Goal: Information Seeking & Learning: Find specific fact

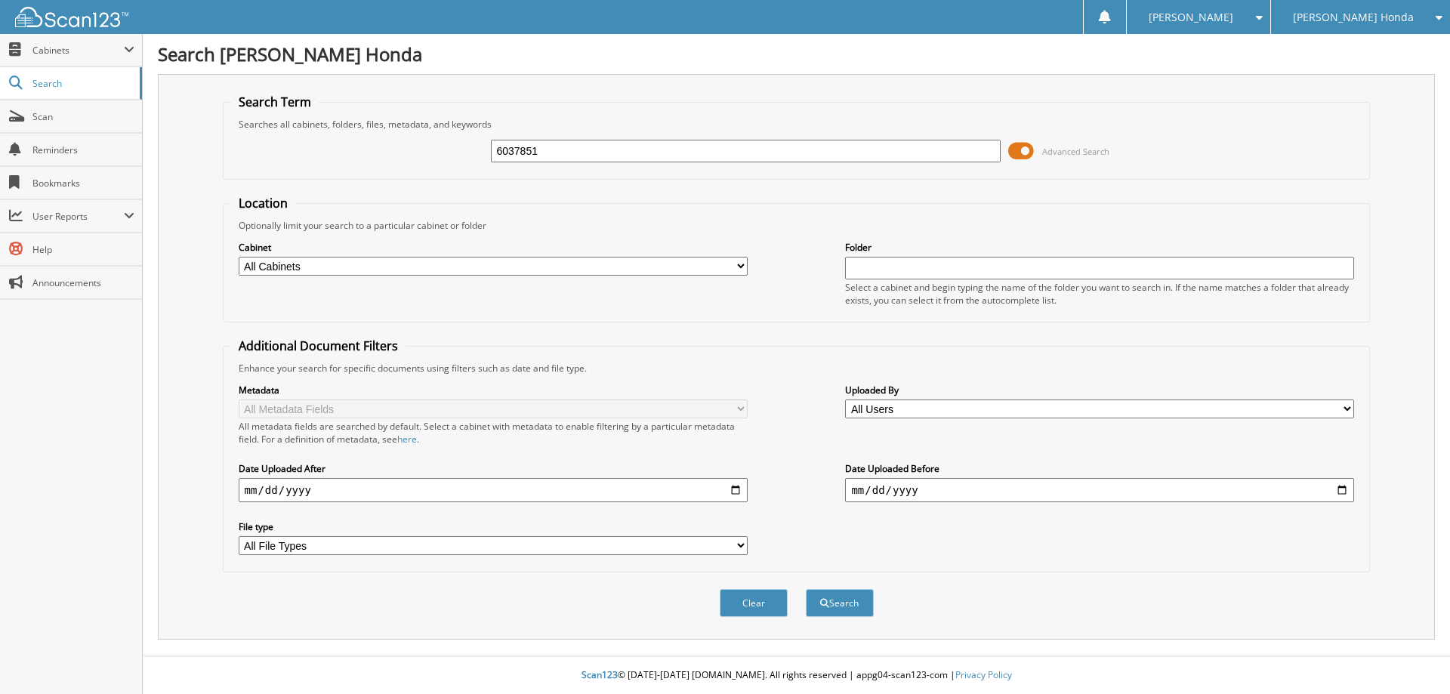
type input "6037851"
click at [737, 267] on select "All Cabinets CAR DEALS DEPOSITS PARTS SERVICE RO WE [GEOGRAPHIC_DATA] NEEDS FIL…" at bounding box center [493, 266] width 509 height 19
select select "53628"
click at [239, 257] on select "All Cabinets CAR DEALS DEPOSITS PARTS SERVICE RO WE [GEOGRAPHIC_DATA] NEEDS FIL…" at bounding box center [493, 266] width 509 height 19
click at [847, 607] on button "Search" at bounding box center [840, 603] width 68 height 28
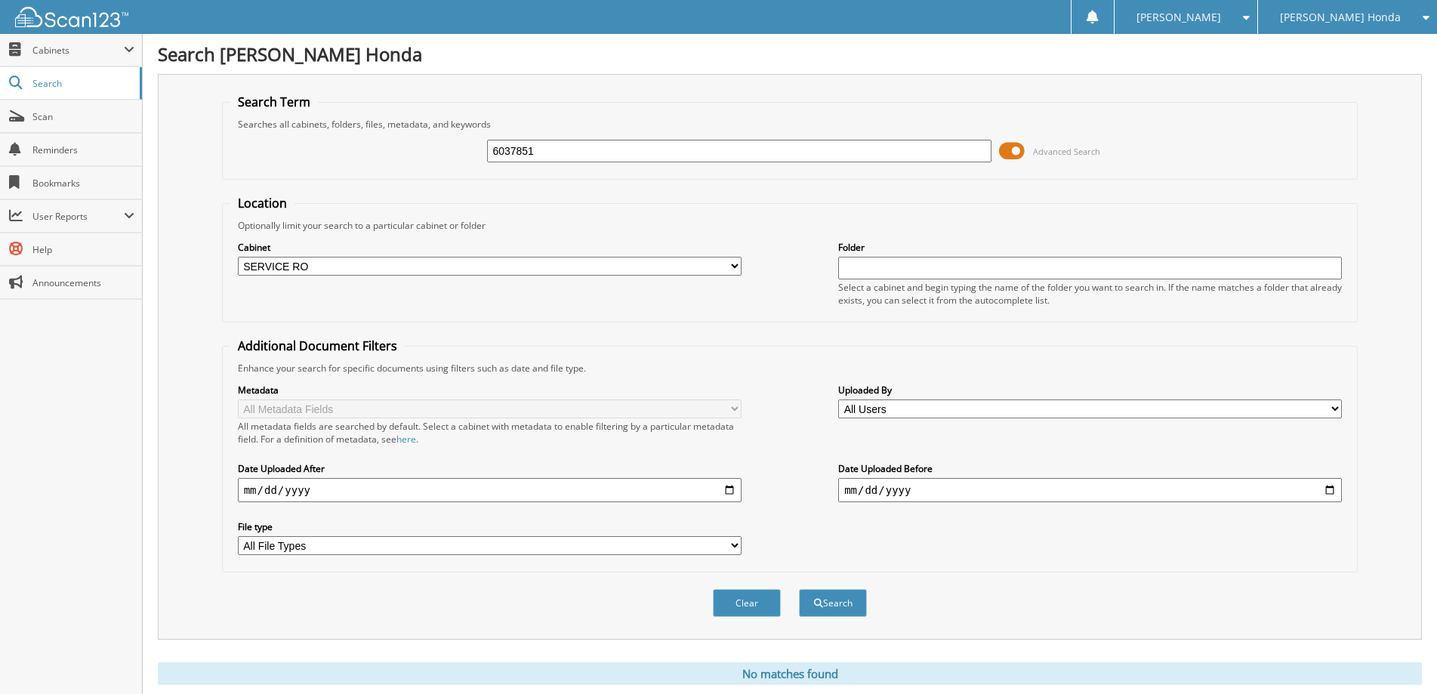
click at [1040, 148] on span "Advanced Search" at bounding box center [1066, 151] width 67 height 11
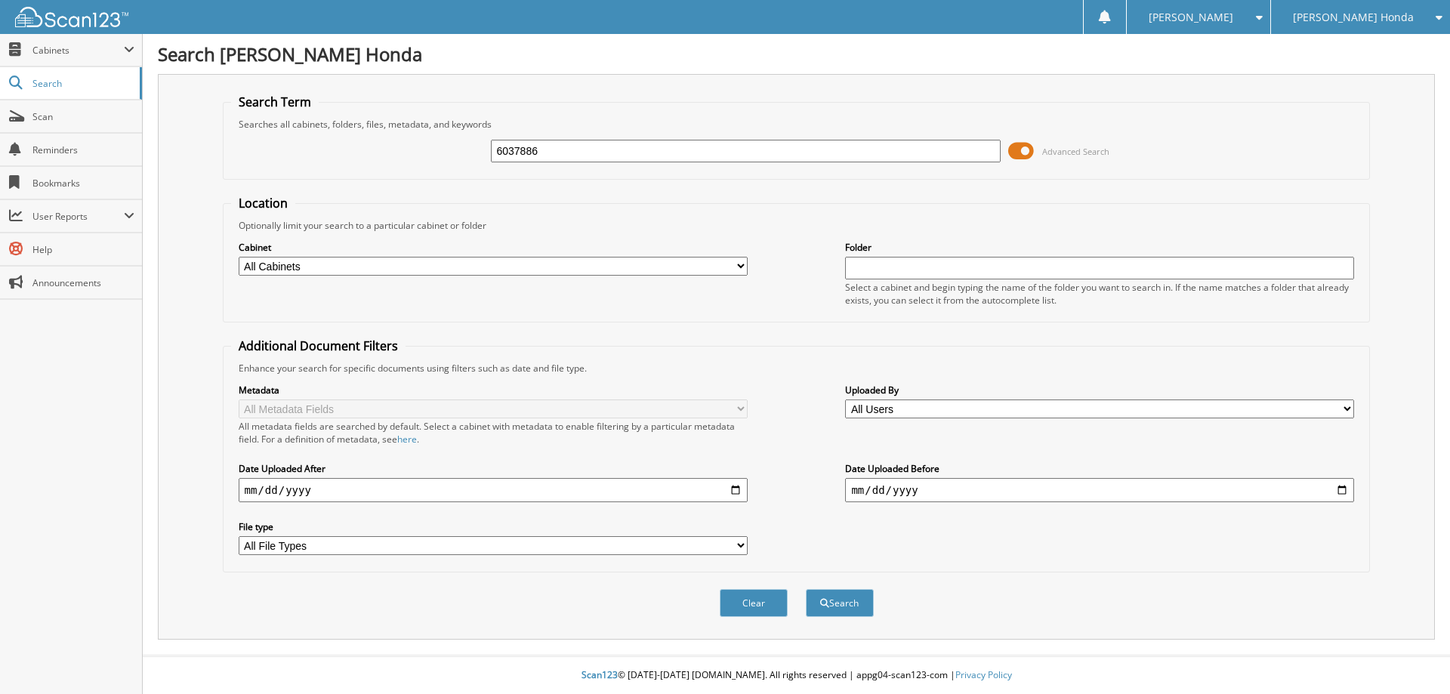
type input "6037886"
click at [375, 258] on select "All Cabinets CAR DEALS DEPOSITS PARTS SERVICE RO WE [GEOGRAPHIC_DATA] NEEDS FIL…" at bounding box center [493, 266] width 509 height 19
select select "53628"
click at [239, 257] on select "All Cabinets CAR DEALS DEPOSITS PARTS SERVICE RO WE [GEOGRAPHIC_DATA] NEEDS FIL…" at bounding box center [493, 266] width 509 height 19
click at [315, 491] on input "date" at bounding box center [493, 490] width 509 height 24
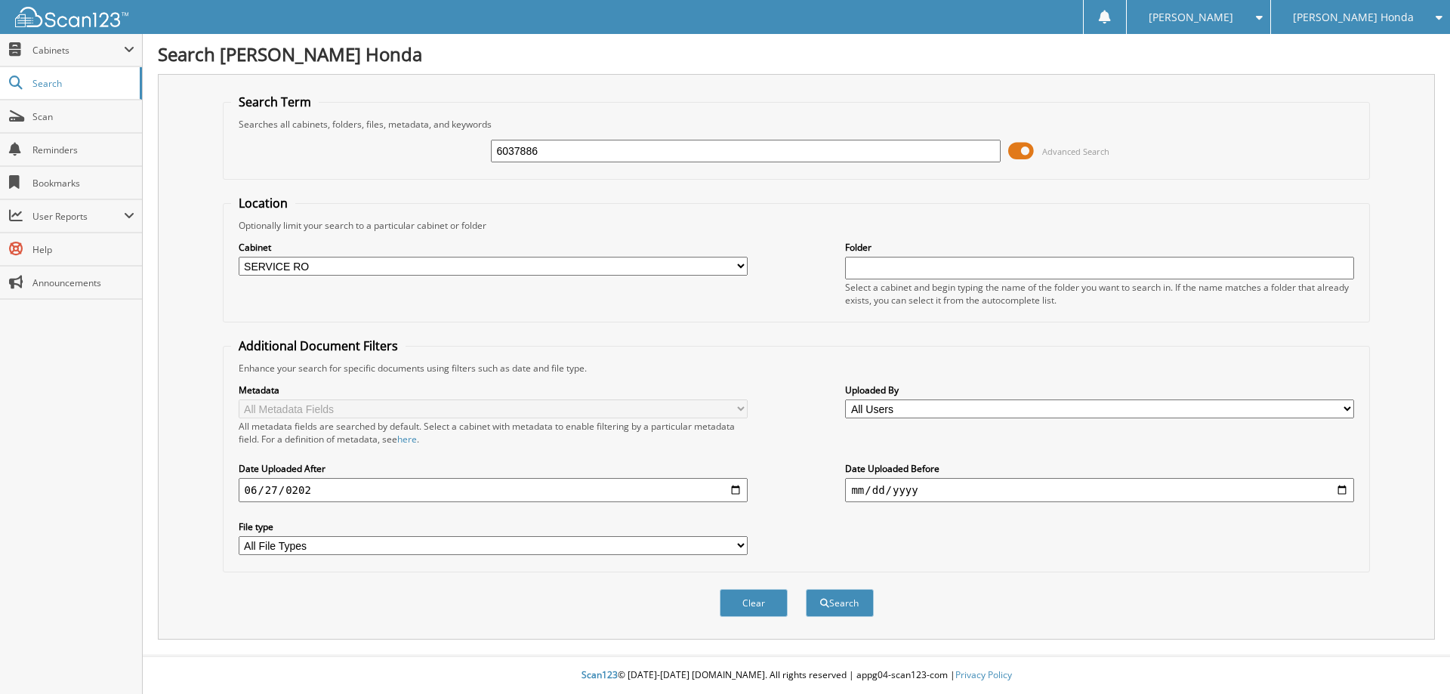
type input "[DATE]"
click at [853, 606] on button "Search" at bounding box center [840, 603] width 68 height 28
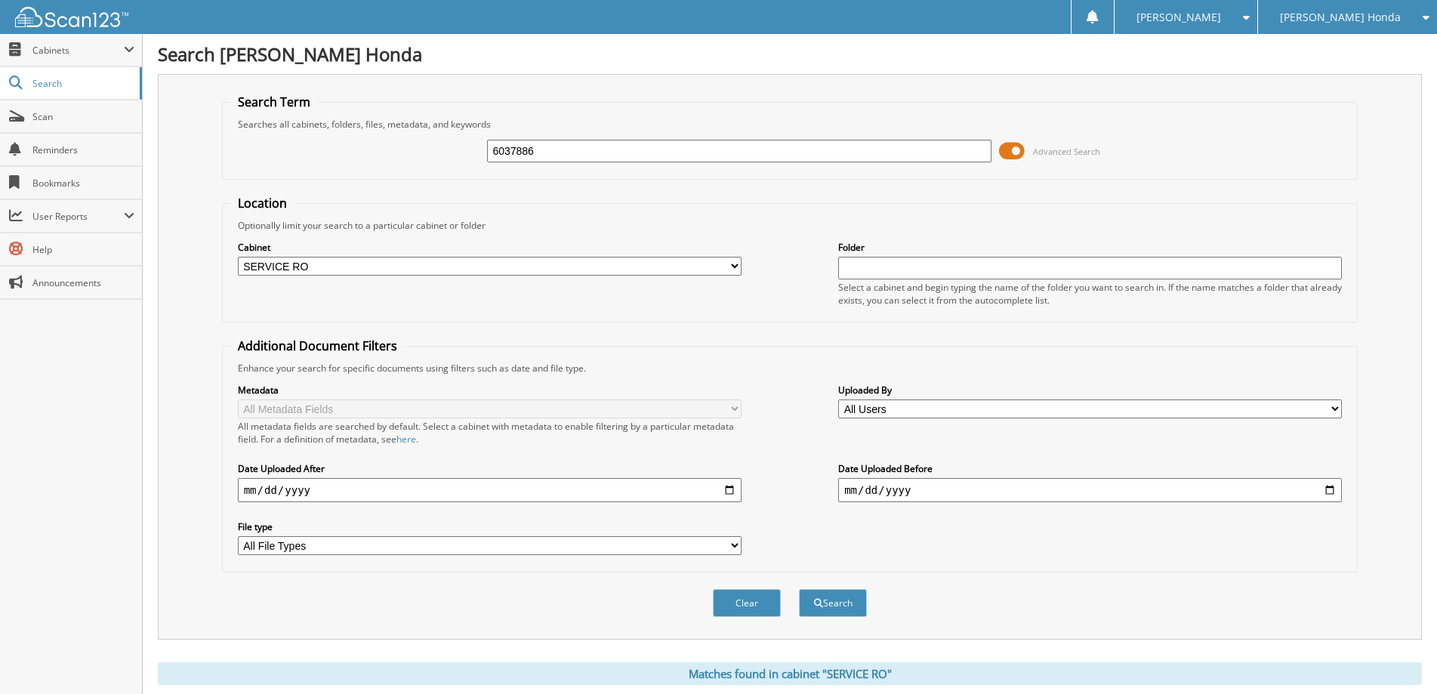
click at [1048, 149] on span "Advanced Search" at bounding box center [1066, 151] width 67 height 11
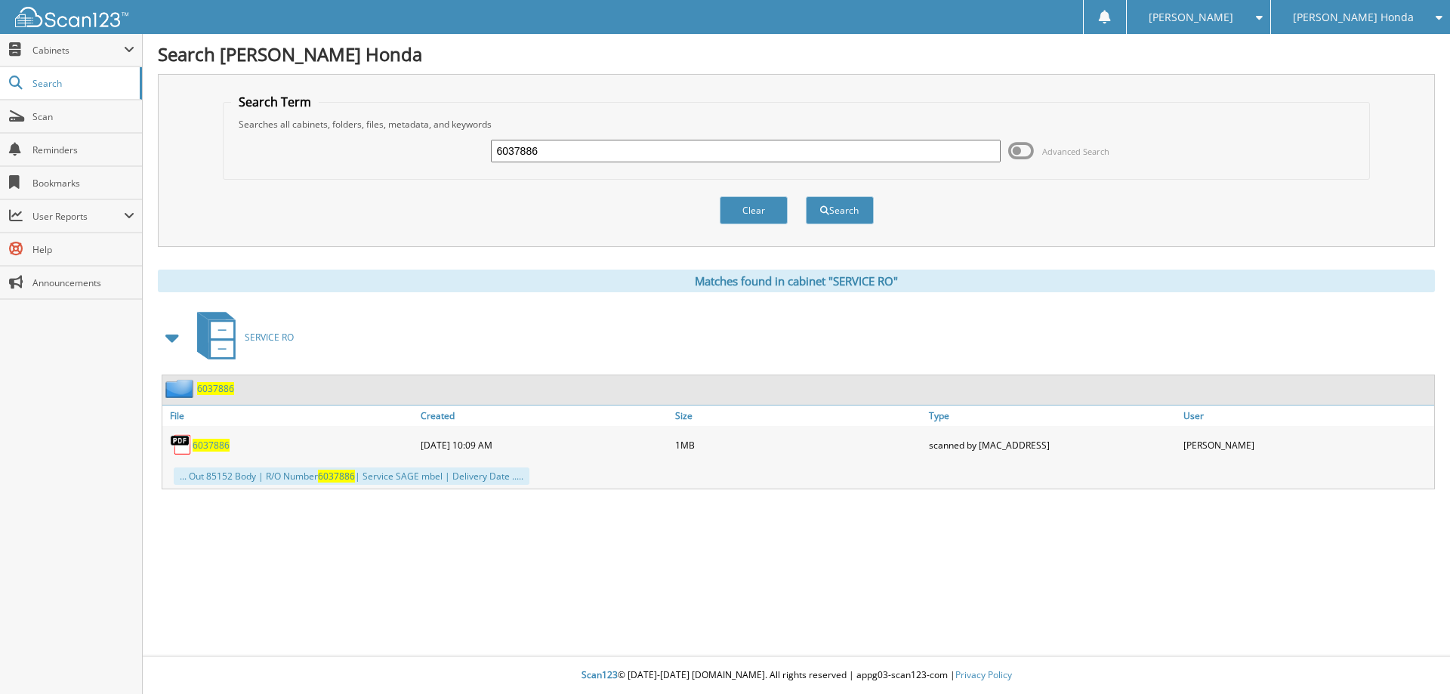
click at [222, 387] on span "6037886" at bounding box center [215, 388] width 37 height 13
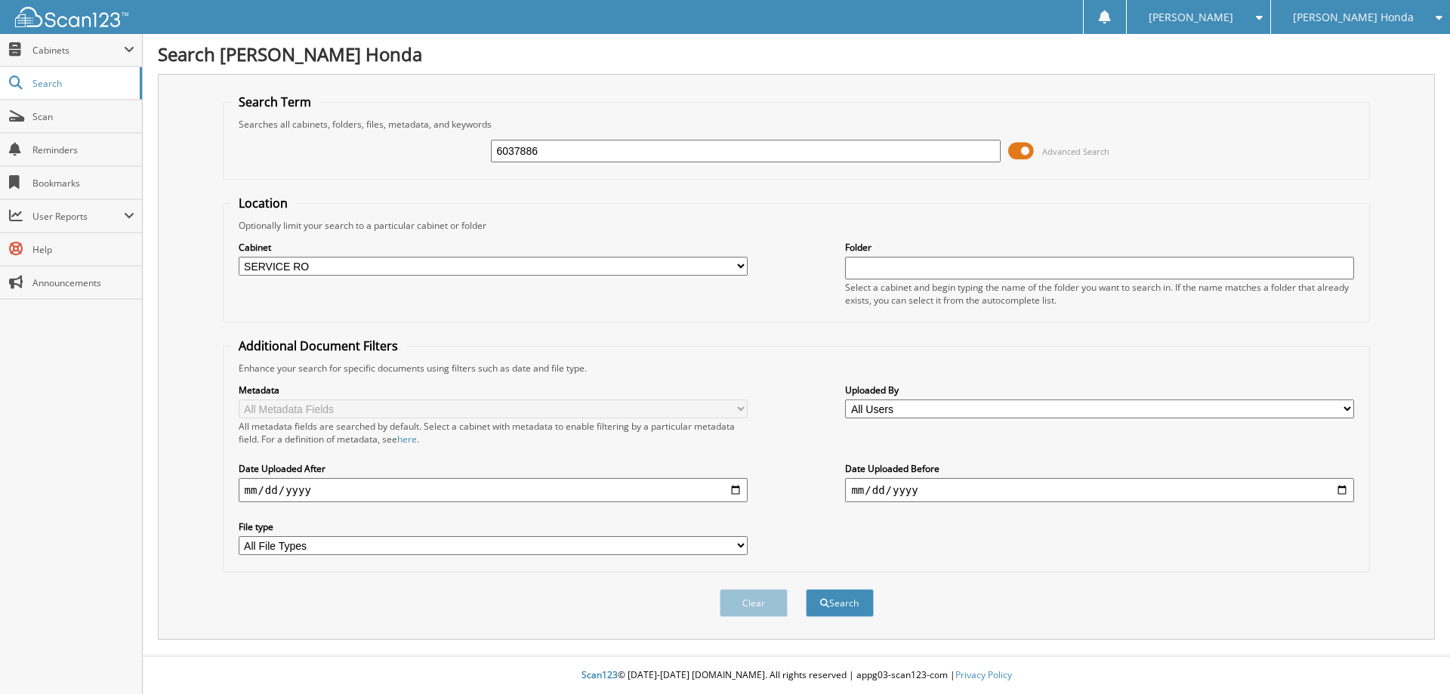
select select "53628"
type input "6037795"
click at [727, 267] on select "All Cabinets CAR DEALS DEPOSITS PARTS SERVICE RO WE [GEOGRAPHIC_DATA] NEEDS FIL…" at bounding box center [493, 266] width 509 height 19
select select "53628"
click at [239, 257] on select "All Cabinets CAR DEALS DEPOSITS PARTS SERVICE RO WE [GEOGRAPHIC_DATA] NEEDS FIL…" at bounding box center [493, 266] width 509 height 19
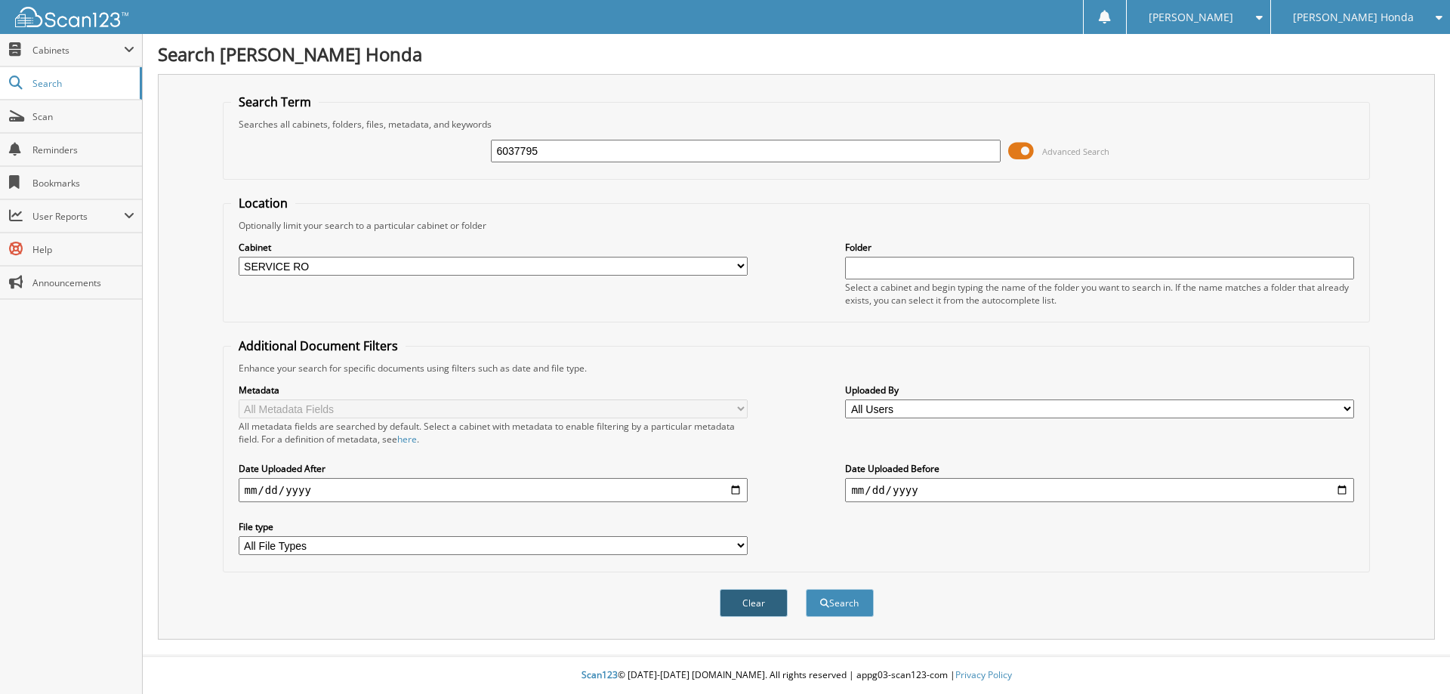
click at [747, 600] on button "Clear" at bounding box center [754, 603] width 68 height 28
select select
click at [554, 140] on input "text" at bounding box center [745, 151] width 509 height 23
type input "6037795"
click at [730, 260] on select "All Cabinets CAR DEALS DEPOSITS PARTS SERVICE RO WE [GEOGRAPHIC_DATA] NEEDS FIL…" at bounding box center [493, 266] width 509 height 19
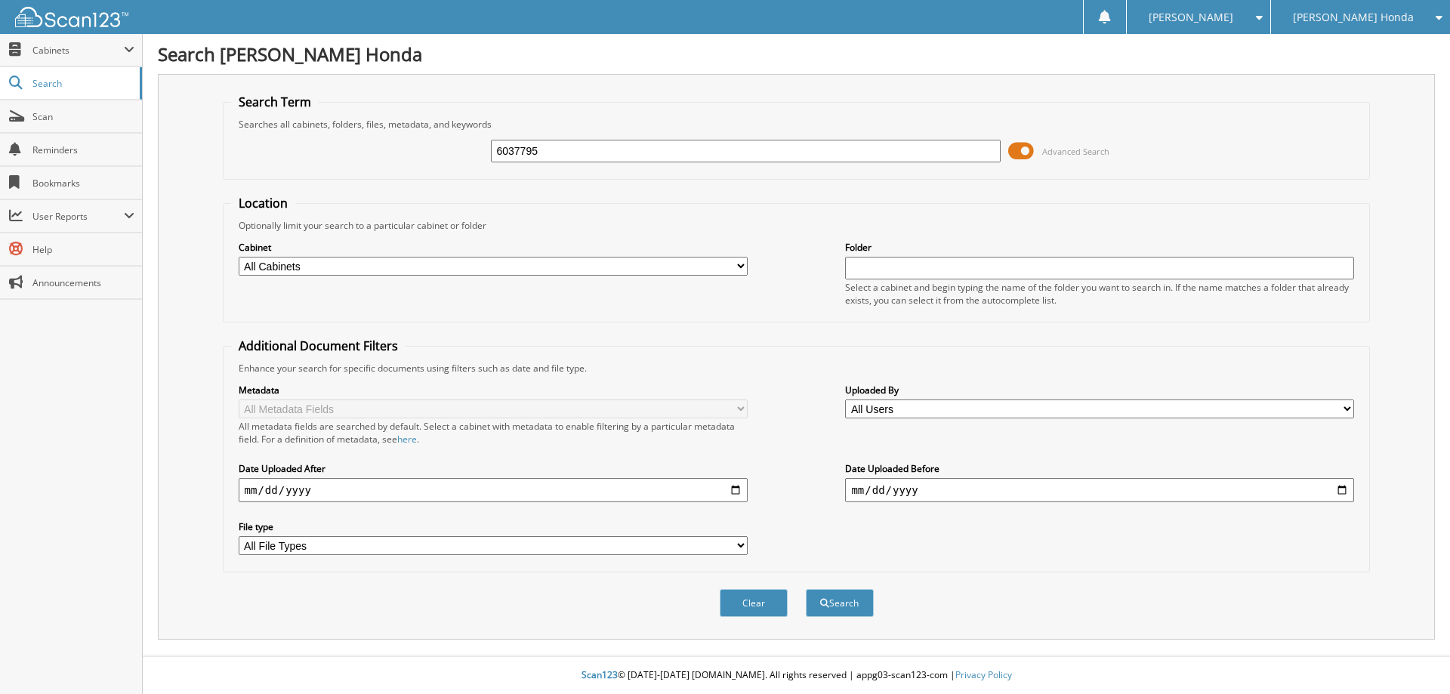
select select "53628"
click at [239, 257] on select "All Cabinets CAR DEALS DEPOSITS PARTS SERVICE RO WE [GEOGRAPHIC_DATA] NEEDS FIL…" at bounding box center [493, 266] width 509 height 19
click at [353, 490] on input "date" at bounding box center [493, 490] width 509 height 24
type input "[DATE]"
click at [806, 589] on button "Search" at bounding box center [840, 603] width 68 height 28
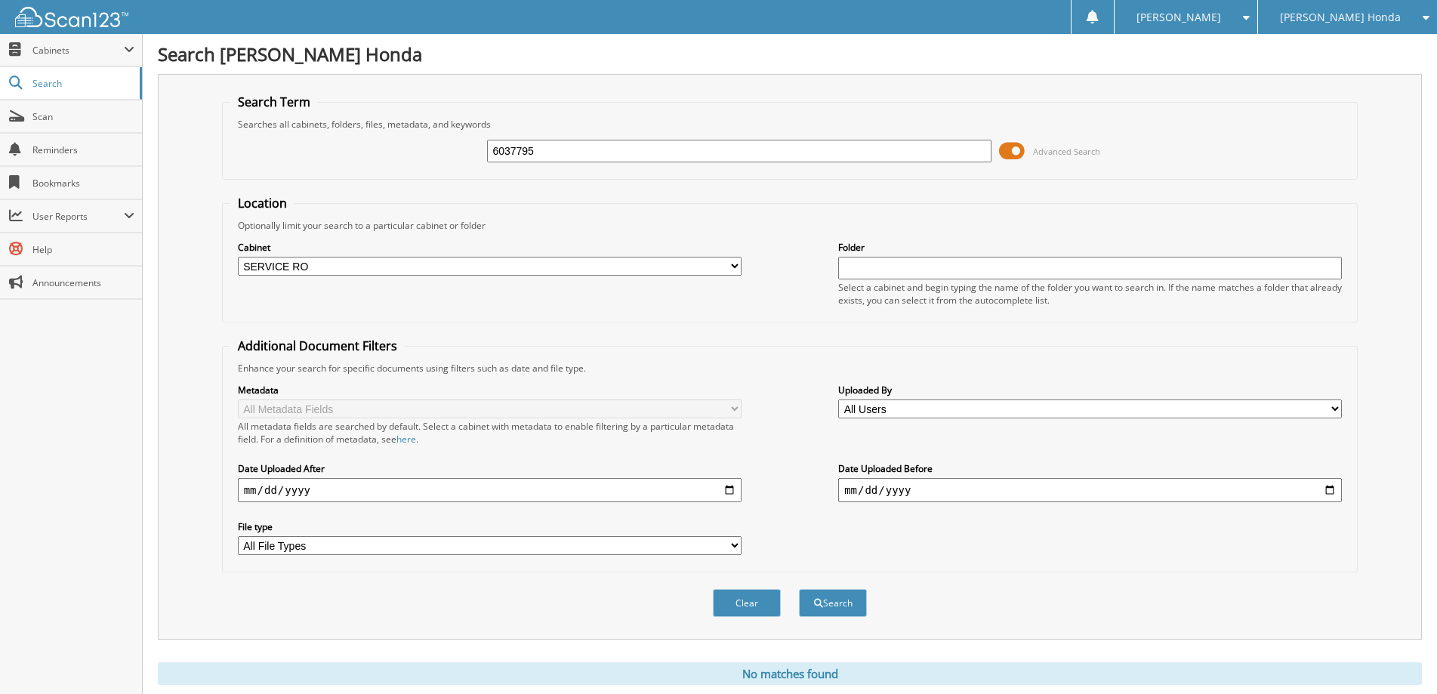
click at [1048, 152] on span "Advanced Search" at bounding box center [1066, 151] width 67 height 11
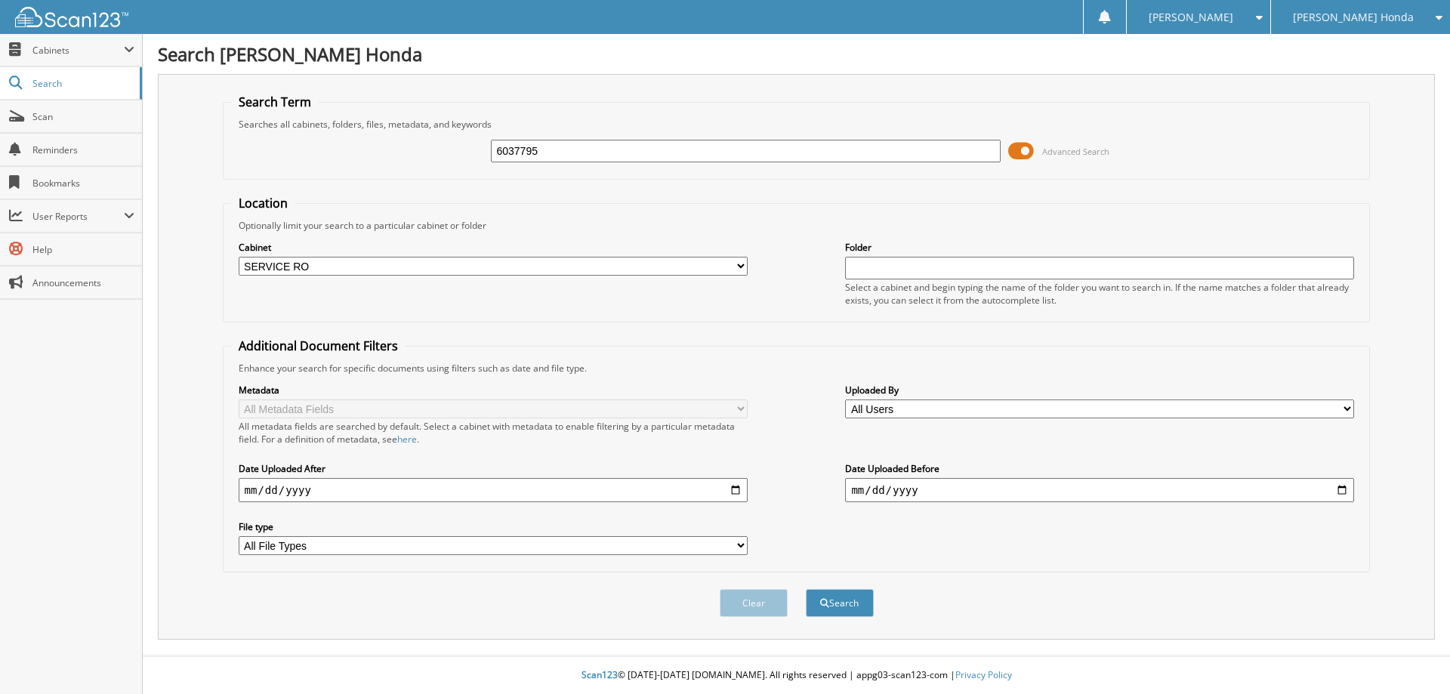
select select "53628"
